Goal: Task Accomplishment & Management: Use online tool/utility

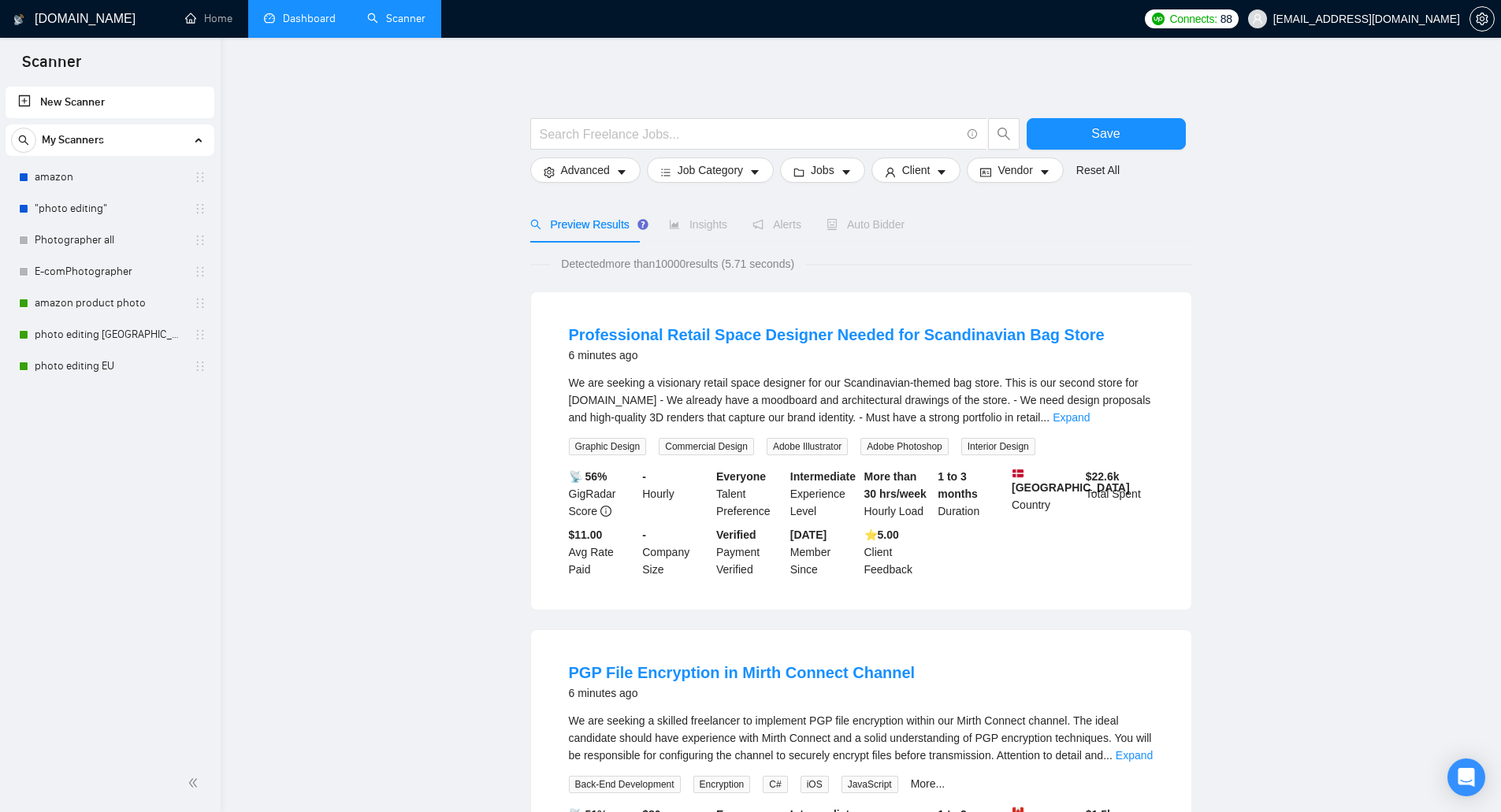
click at [285, 12] on link "Dashboard" at bounding box center [300, 18] width 72 height 13
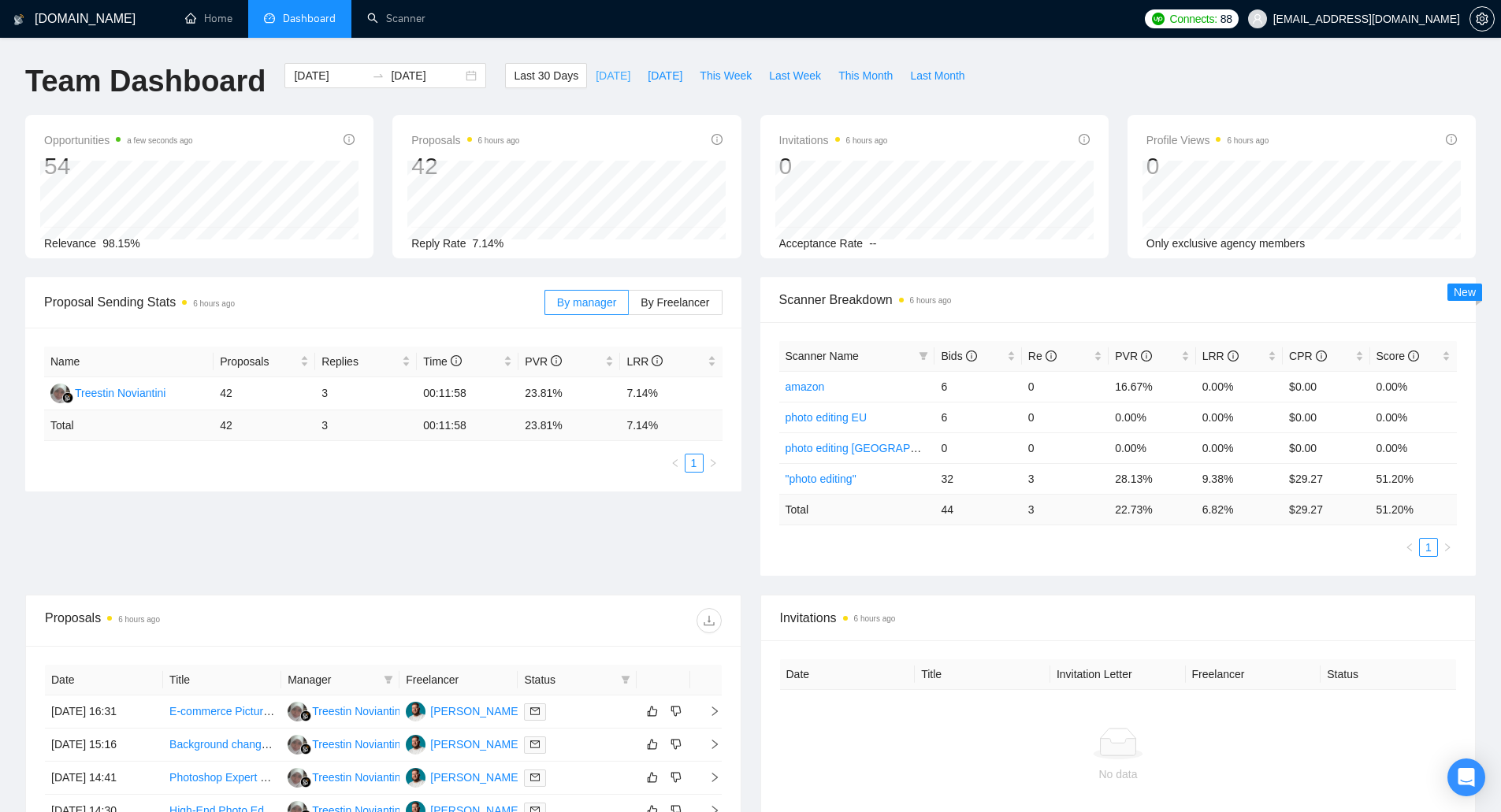
click at [596, 80] on span "[DATE]" at bounding box center [613, 75] width 35 height 17
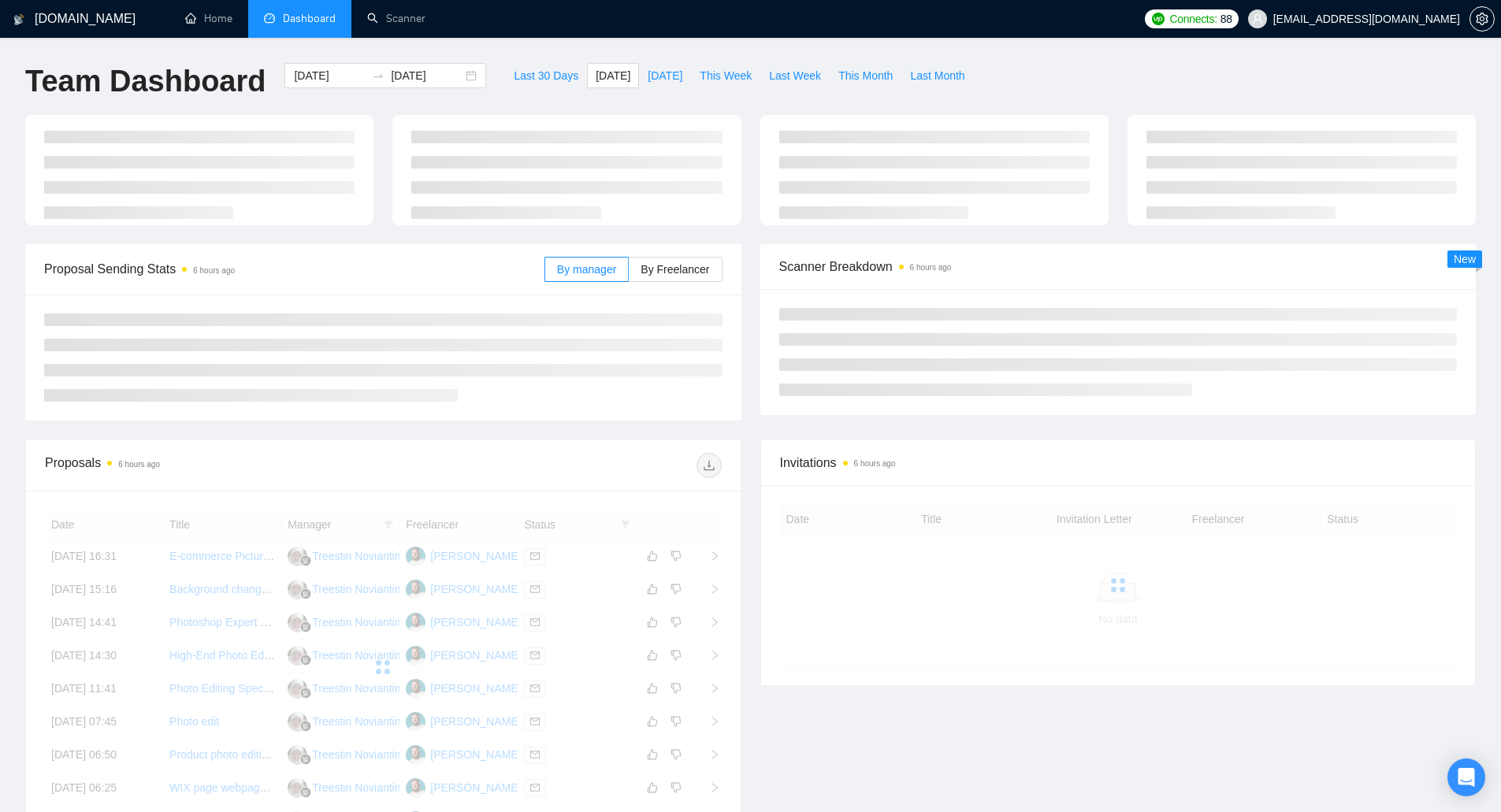
type input "[DATE]"
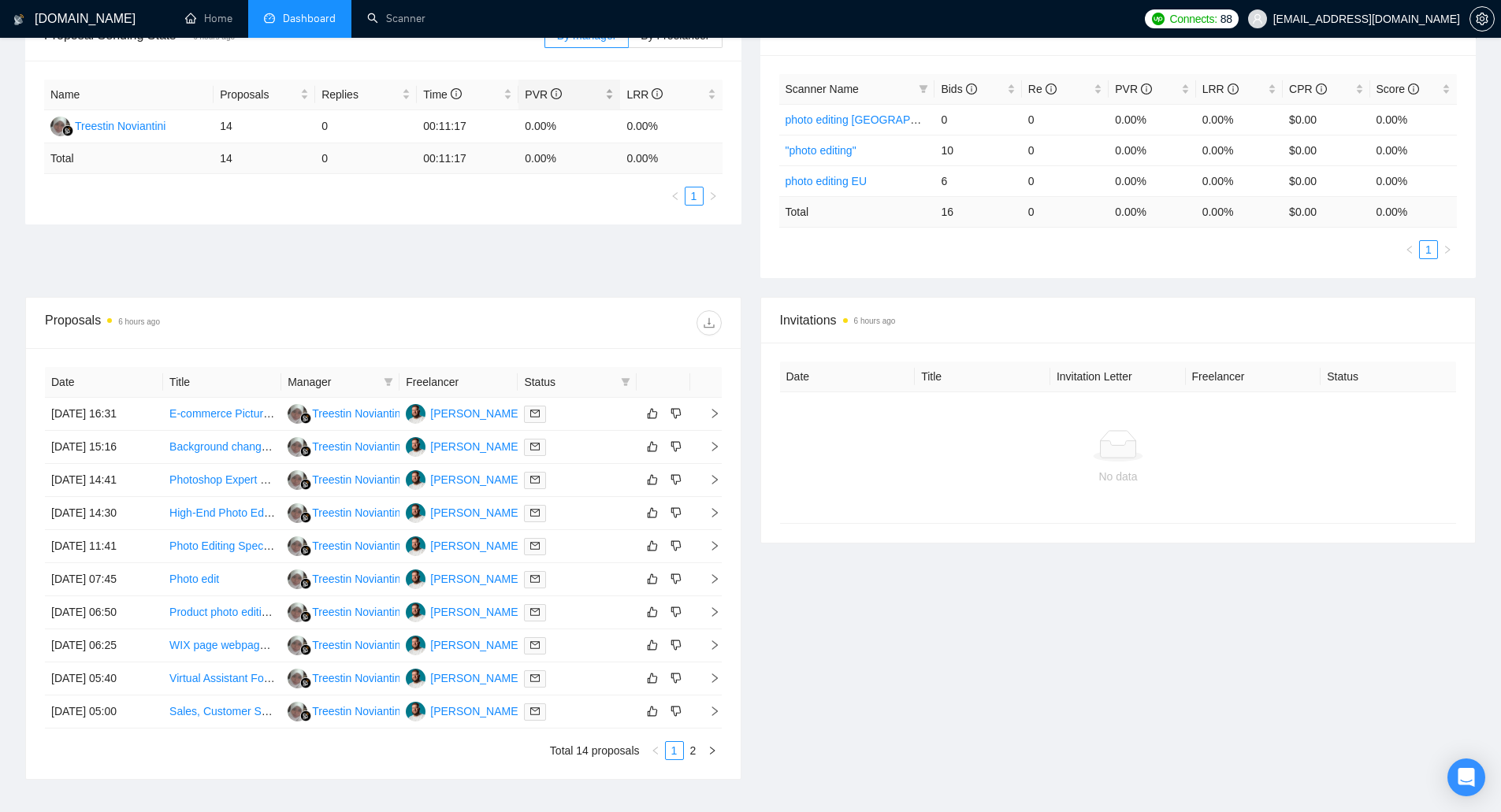
scroll to position [315, 0]
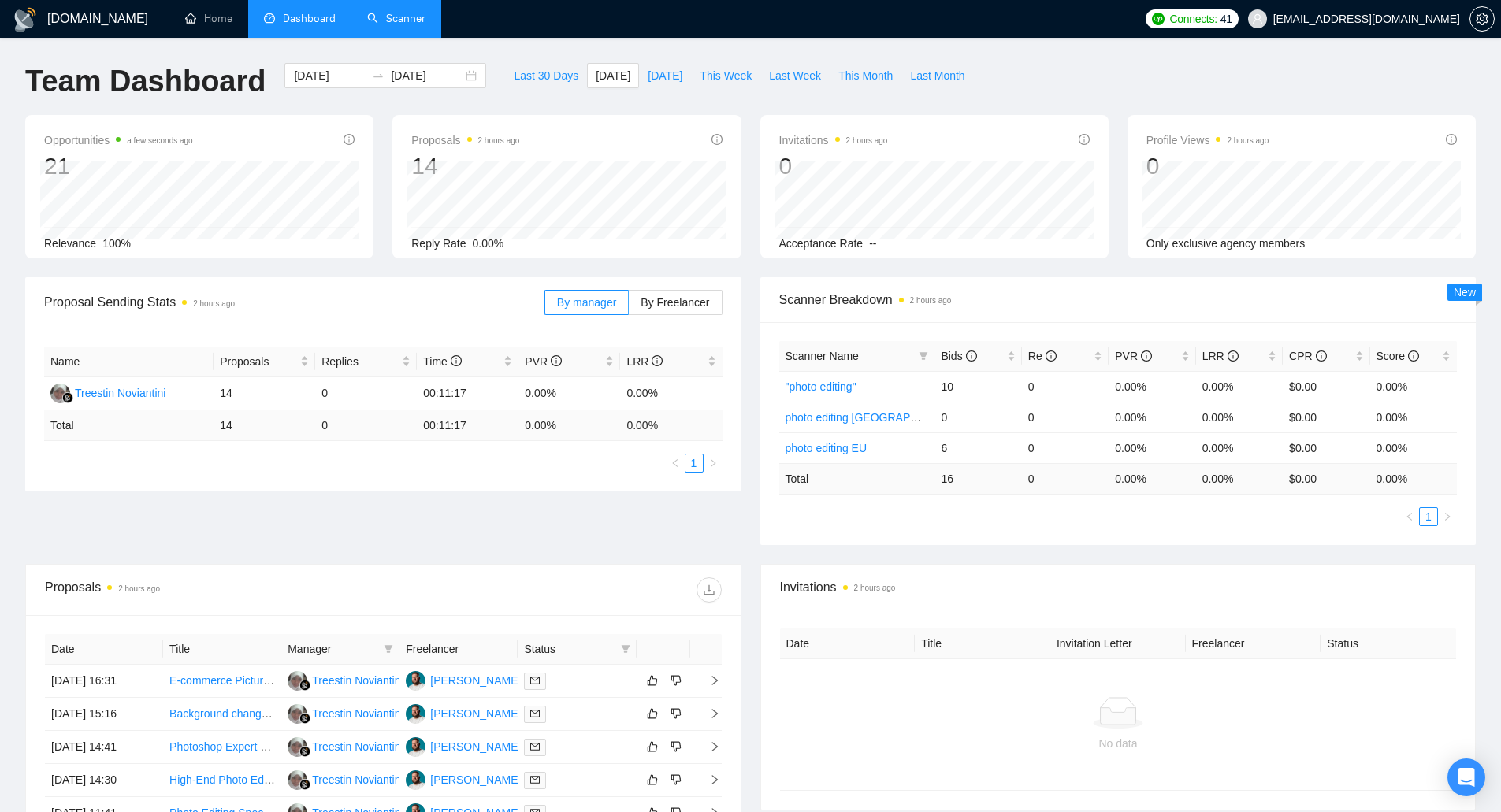
click at [381, 12] on link "Scanner" at bounding box center [396, 18] width 58 height 13
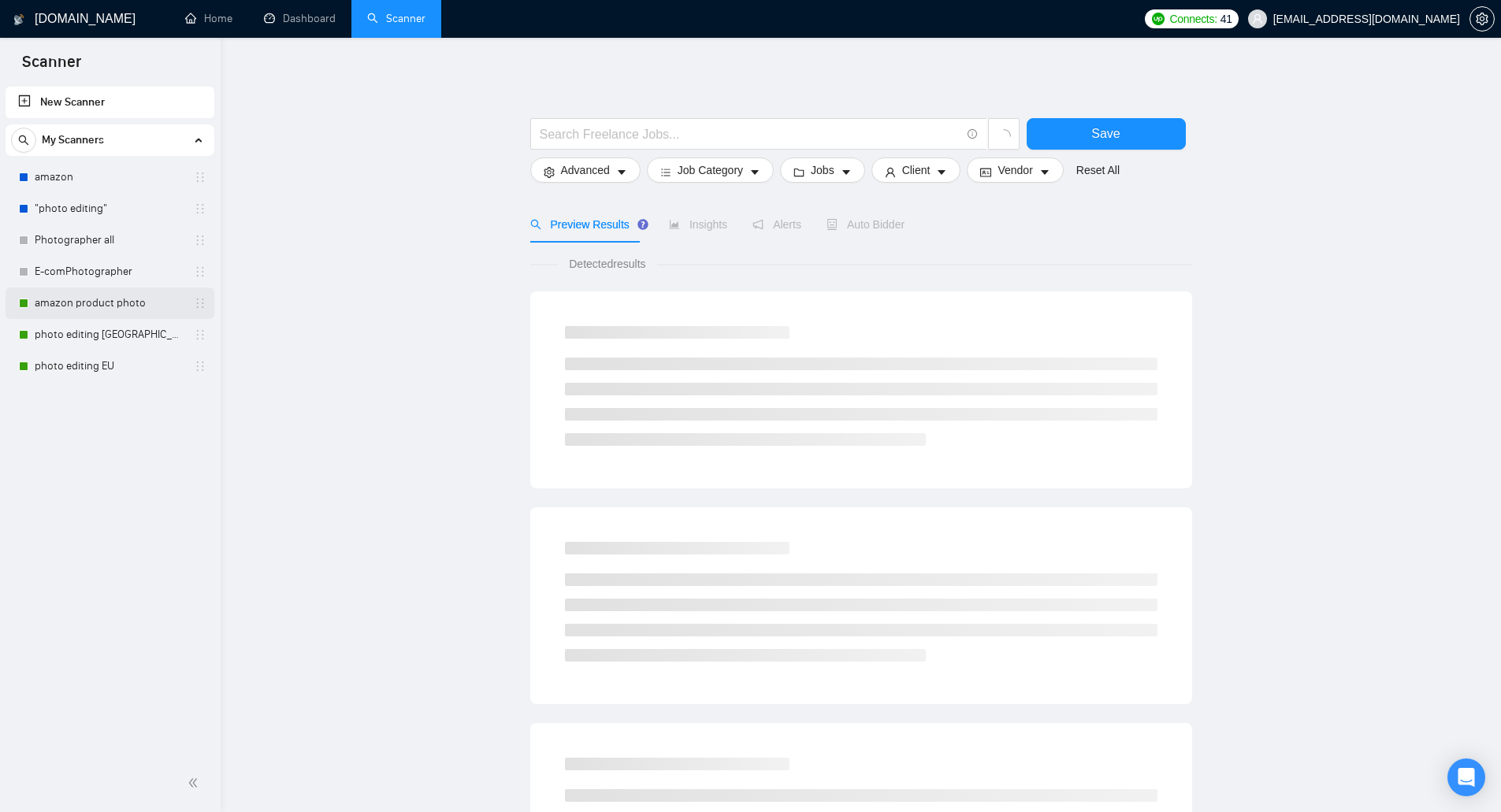
click at [100, 306] on link "amazon product photo" at bounding box center [110, 303] width 150 height 32
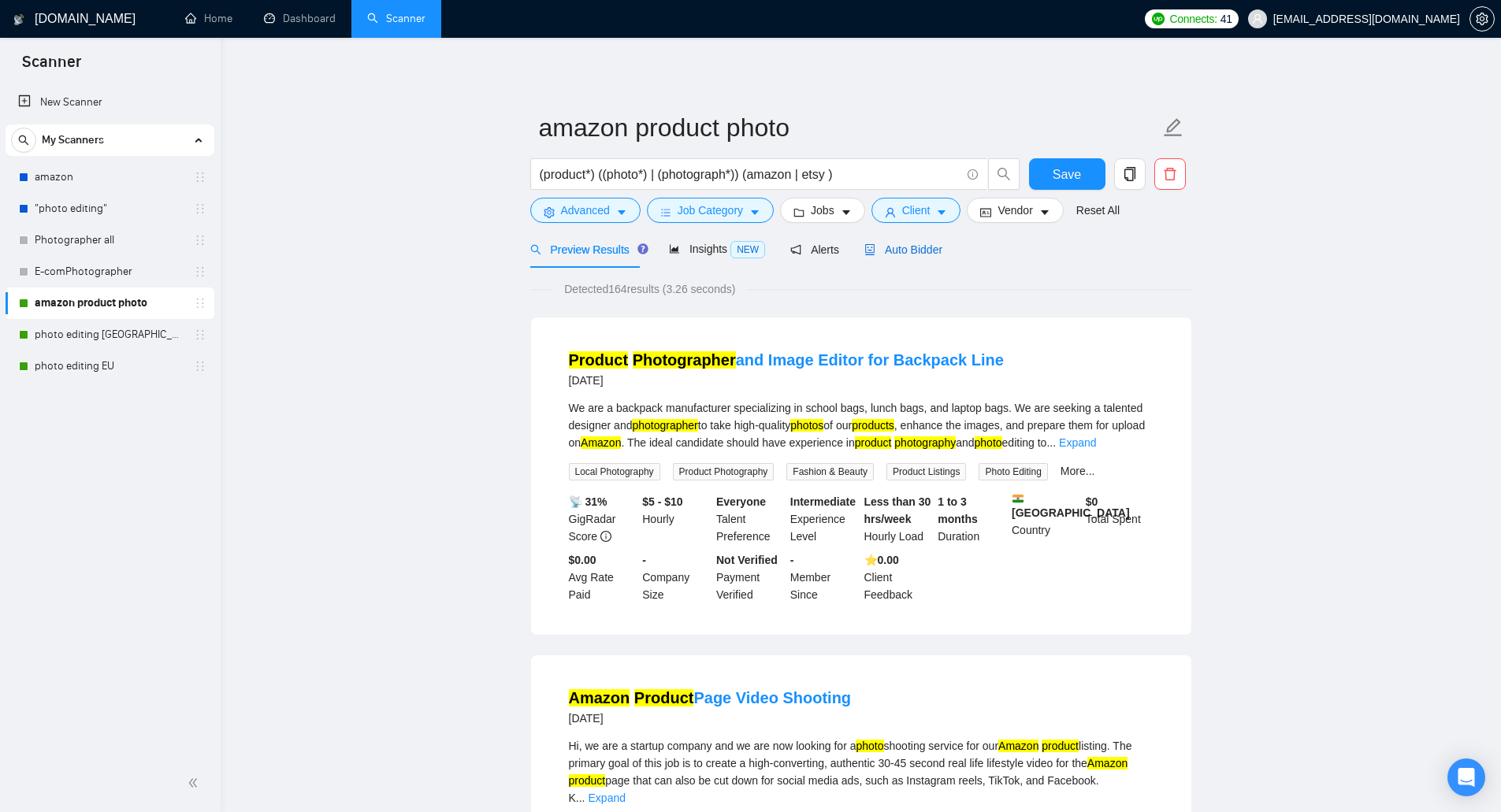
click at [875, 252] on span "Auto Bidder" at bounding box center [904, 249] width 78 height 12
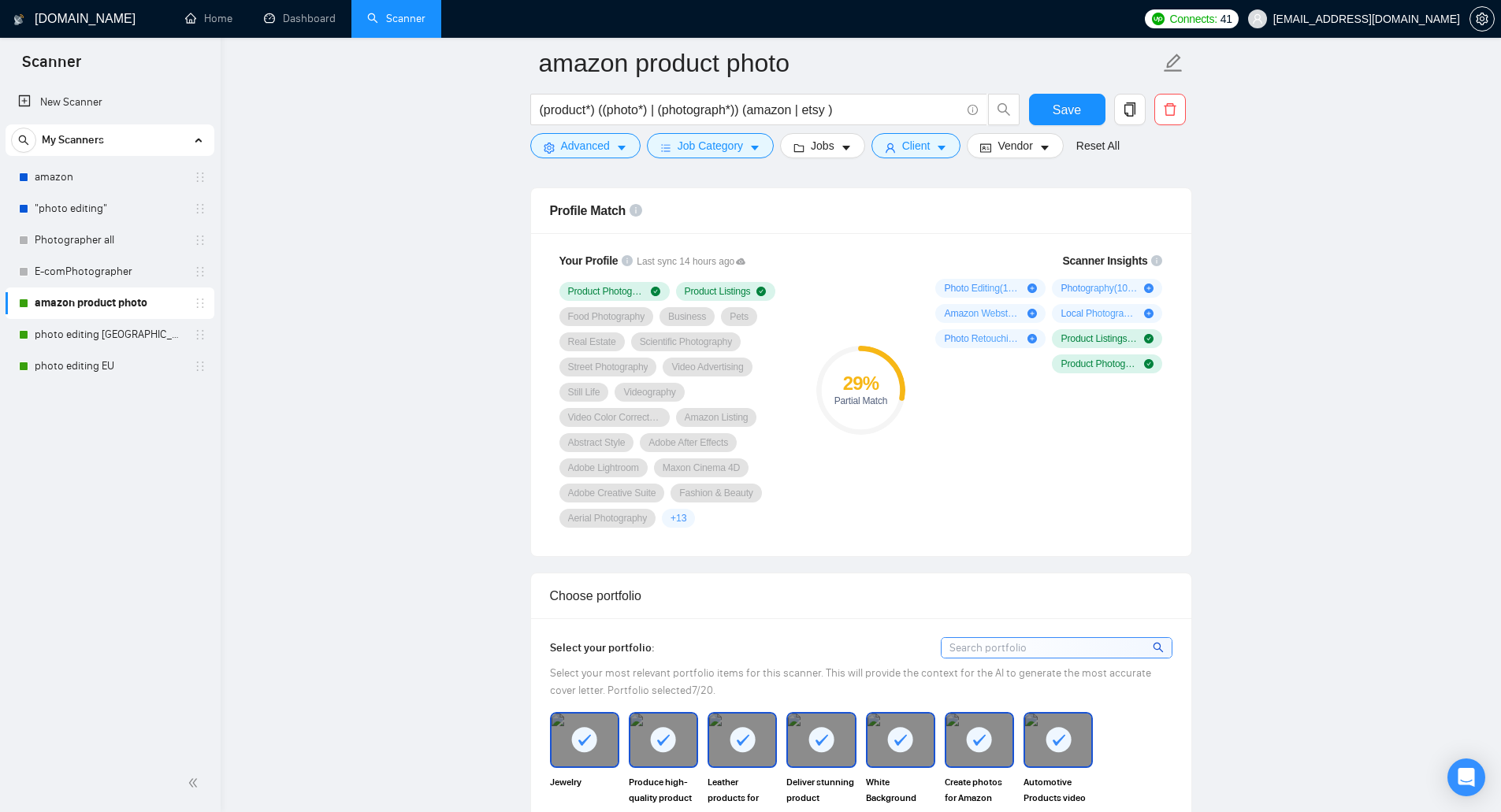
scroll to position [1024, 0]
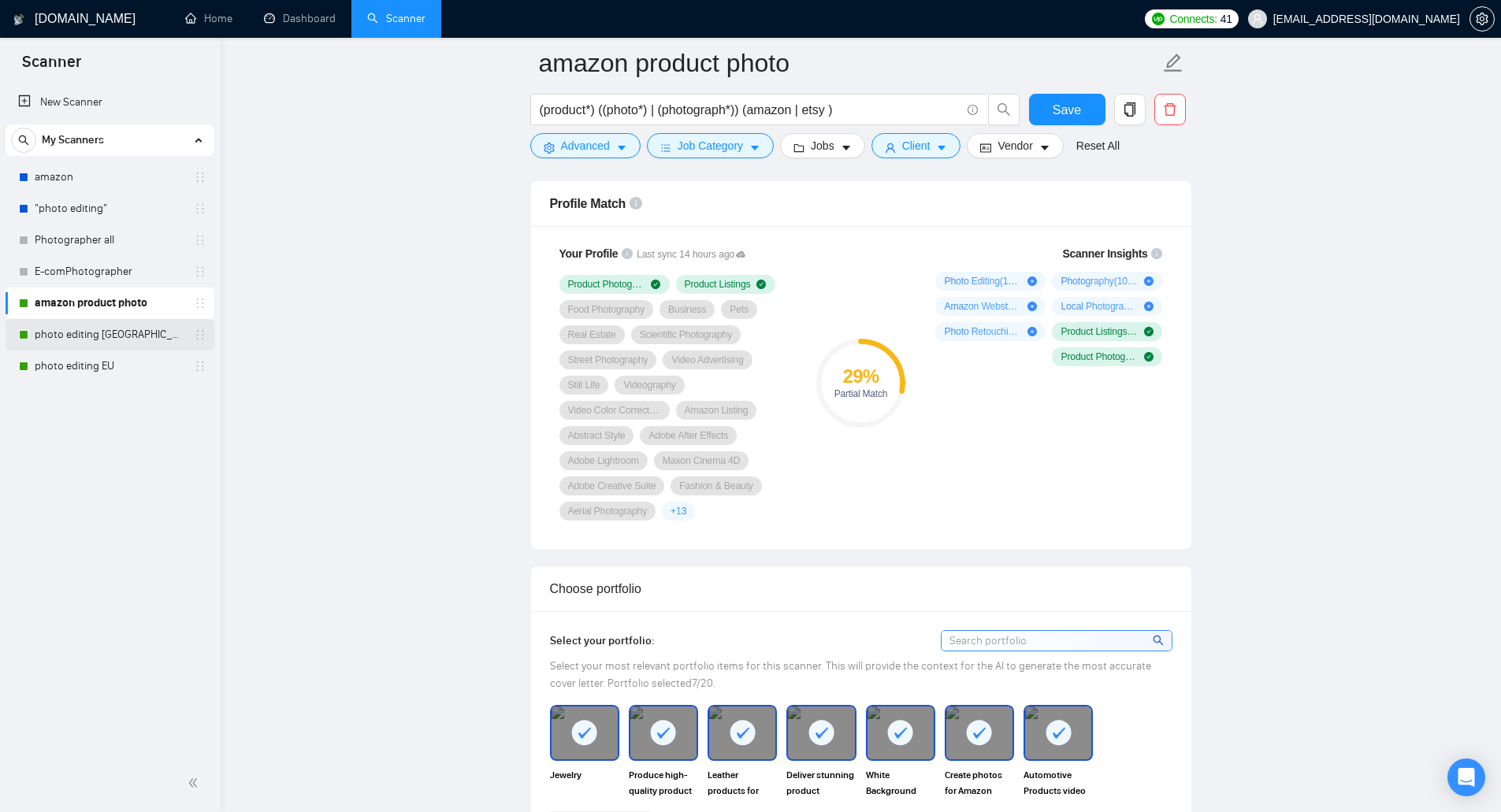
click at [65, 337] on link "photo editing [GEOGRAPHIC_DATA]" at bounding box center [110, 335] width 150 height 32
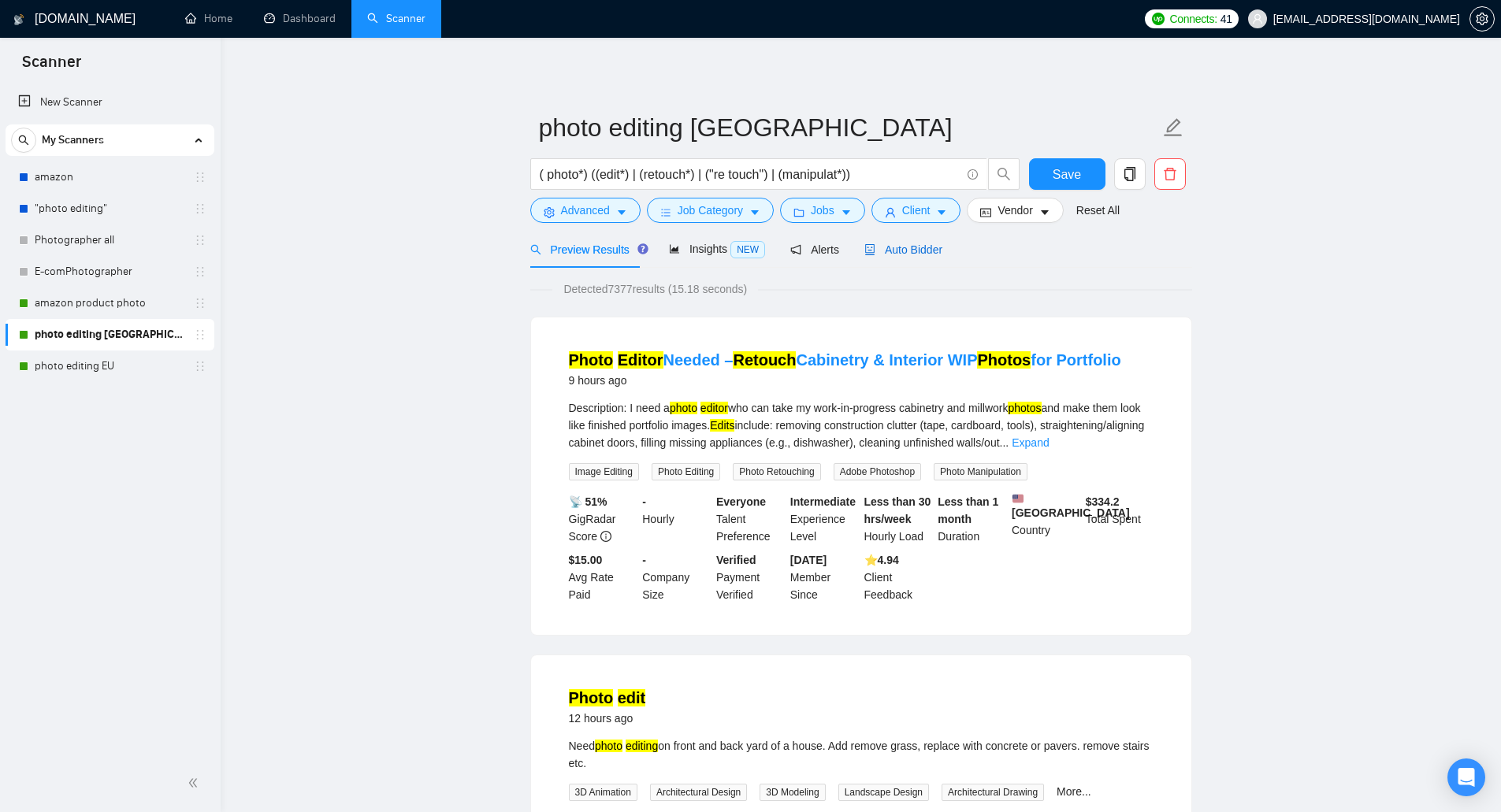
click at [891, 247] on span "Auto Bidder" at bounding box center [904, 249] width 78 height 12
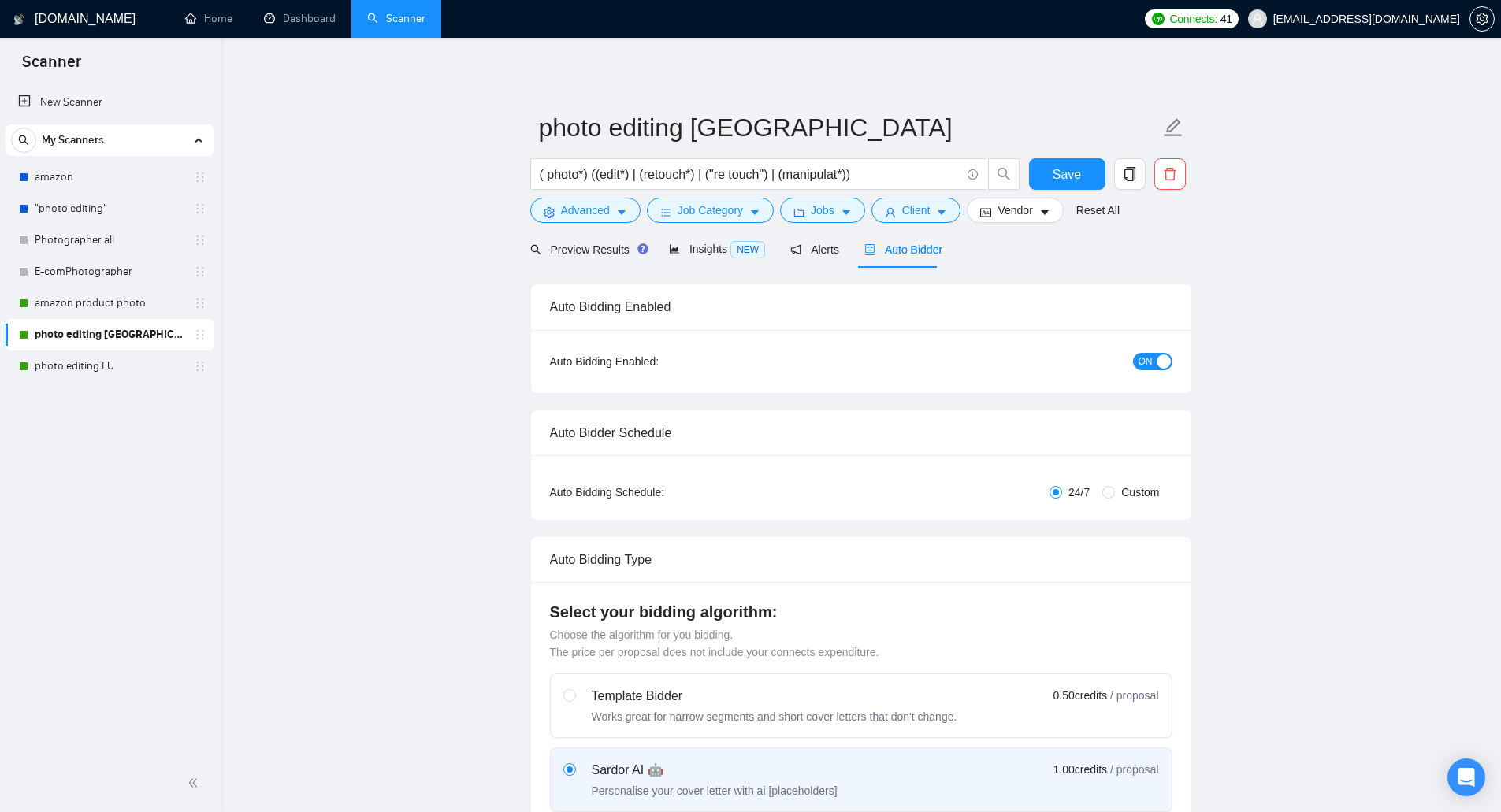
checkbox input "true"
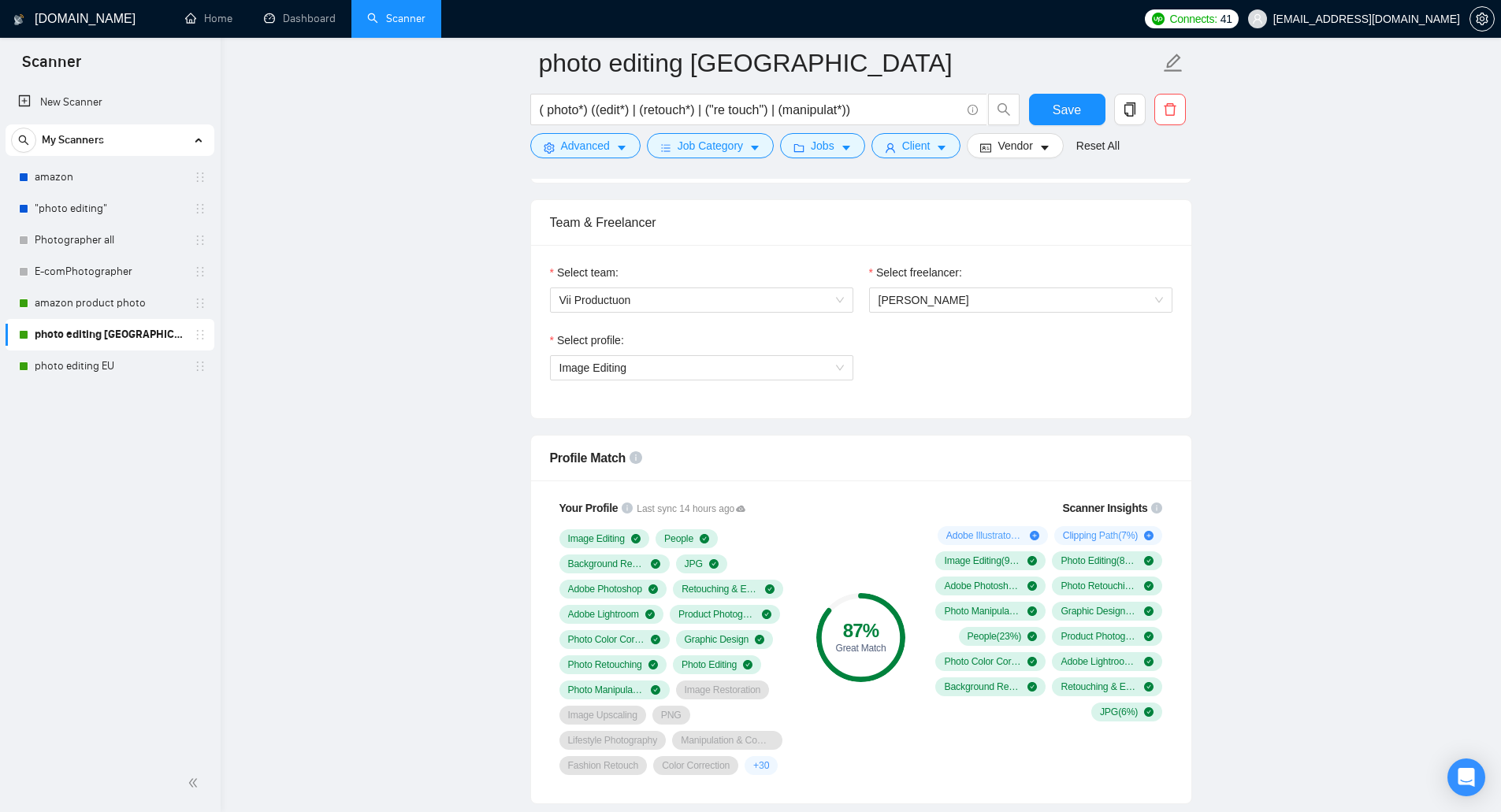
scroll to position [709, 0]
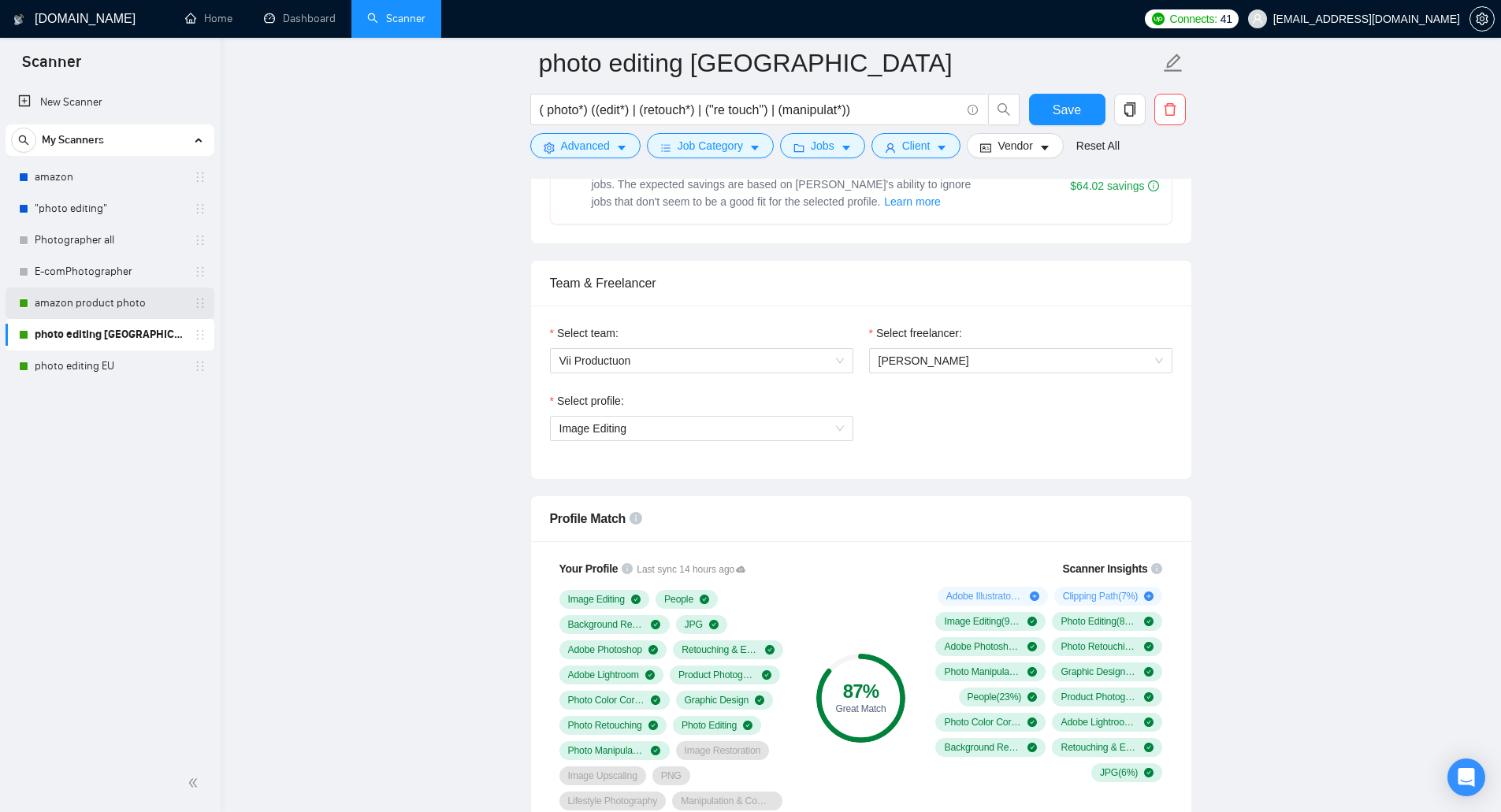
click at [94, 309] on link "amazon product photo" at bounding box center [110, 303] width 150 height 32
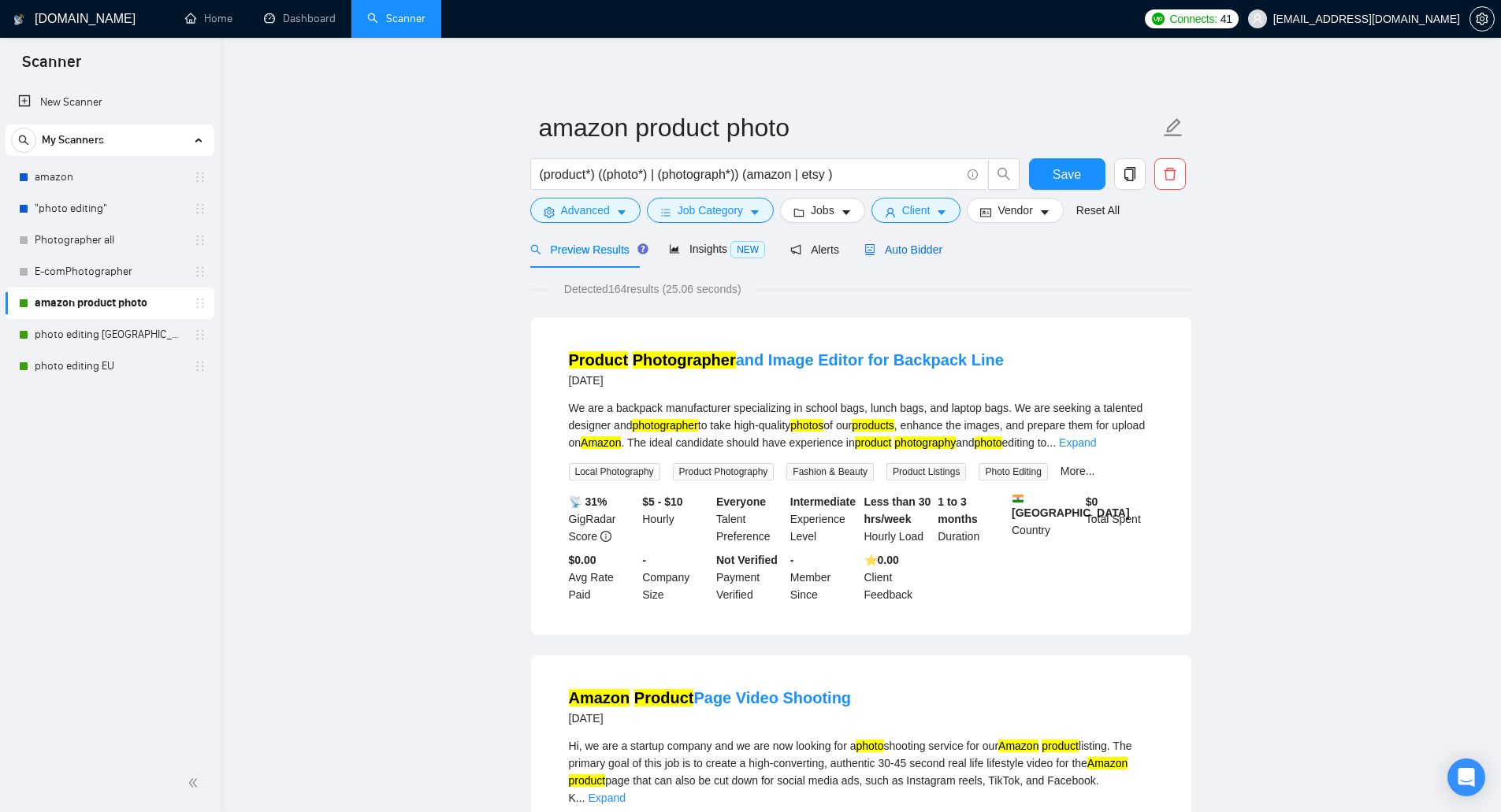
click at [917, 245] on span "Auto Bidder" at bounding box center [904, 249] width 78 height 12
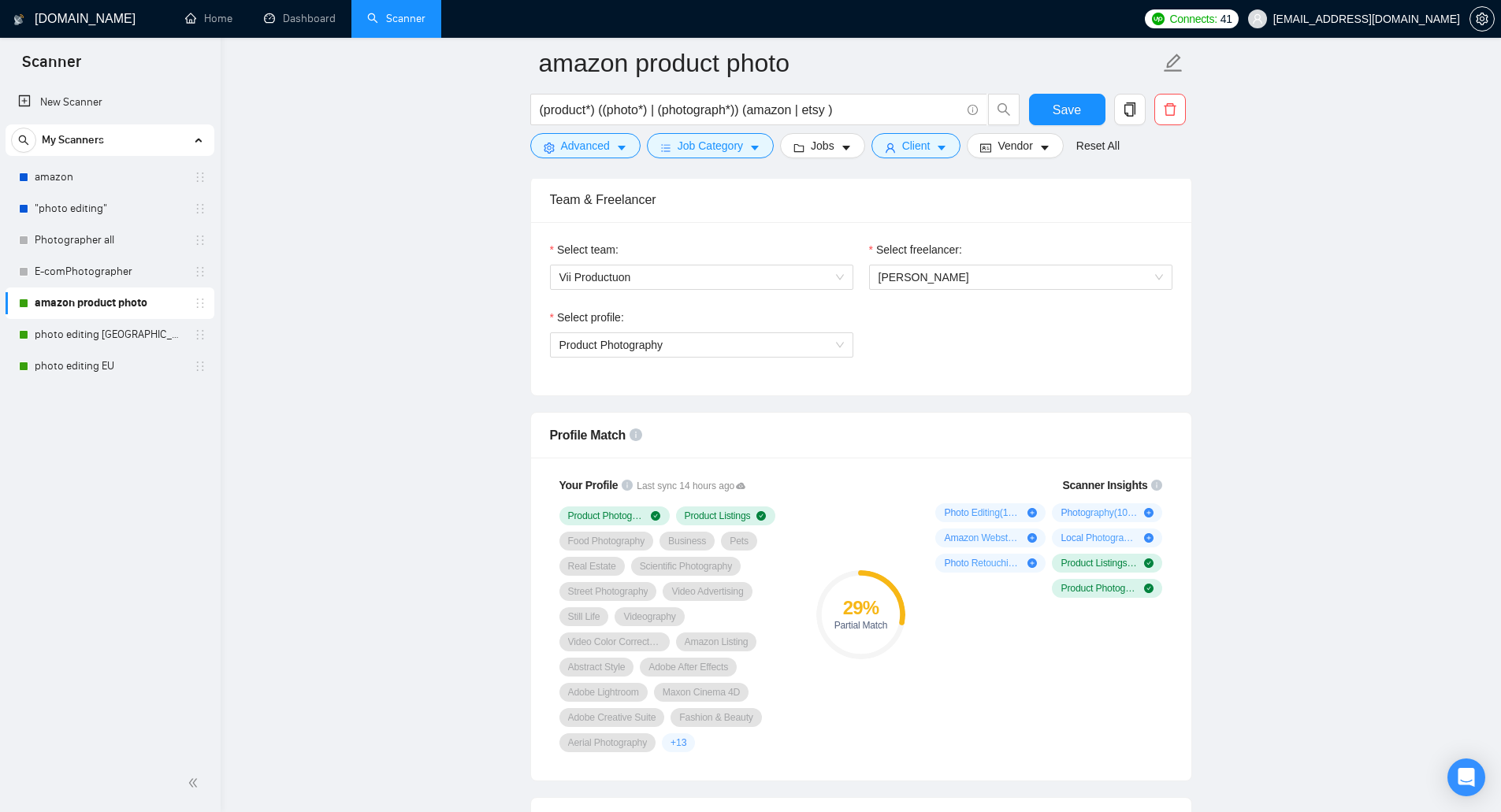
scroll to position [1024, 0]
